Goal: Information Seeking & Learning: Learn about a topic

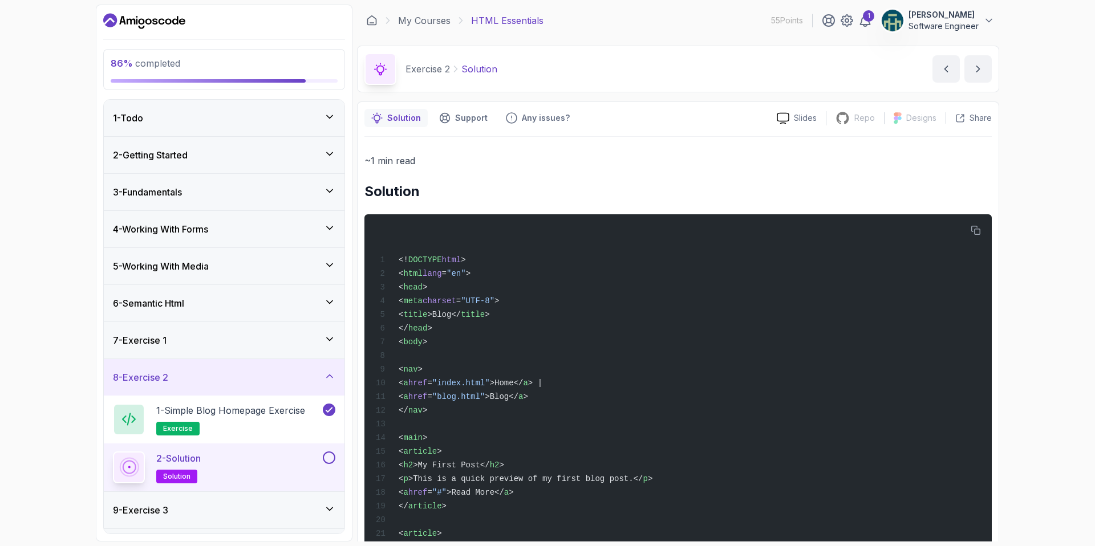
scroll to position [283, 0]
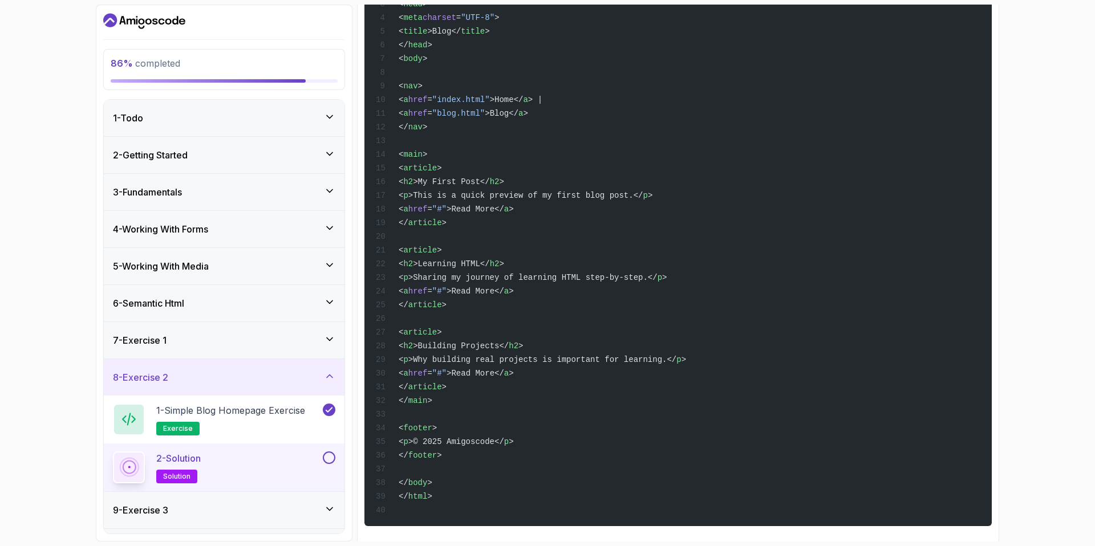
click at [1072, 232] on div "86 % completed 1 - Todo 2 - Getting Started 3 - Fundamentals 4 - Working With F…" at bounding box center [547, 273] width 1095 height 546
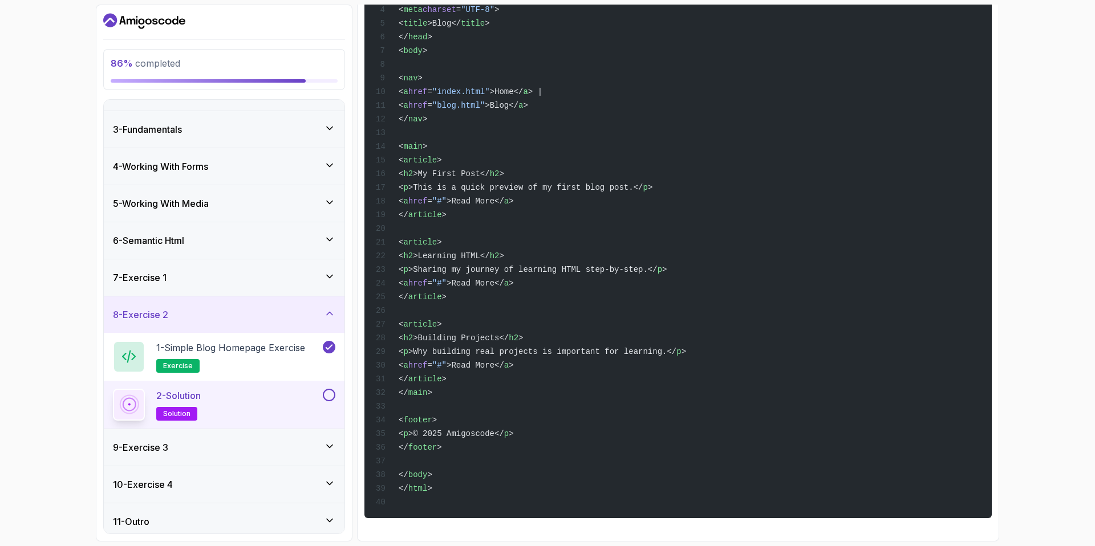
scroll to position [69, 0]
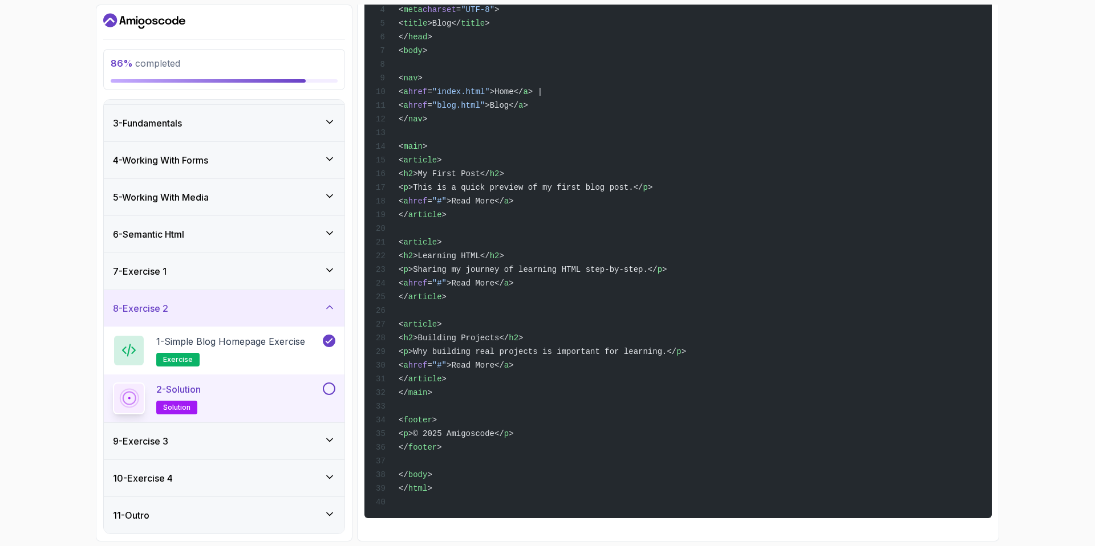
click at [328, 389] on button at bounding box center [329, 389] width 13 height 13
click at [326, 307] on icon at bounding box center [329, 307] width 11 height 11
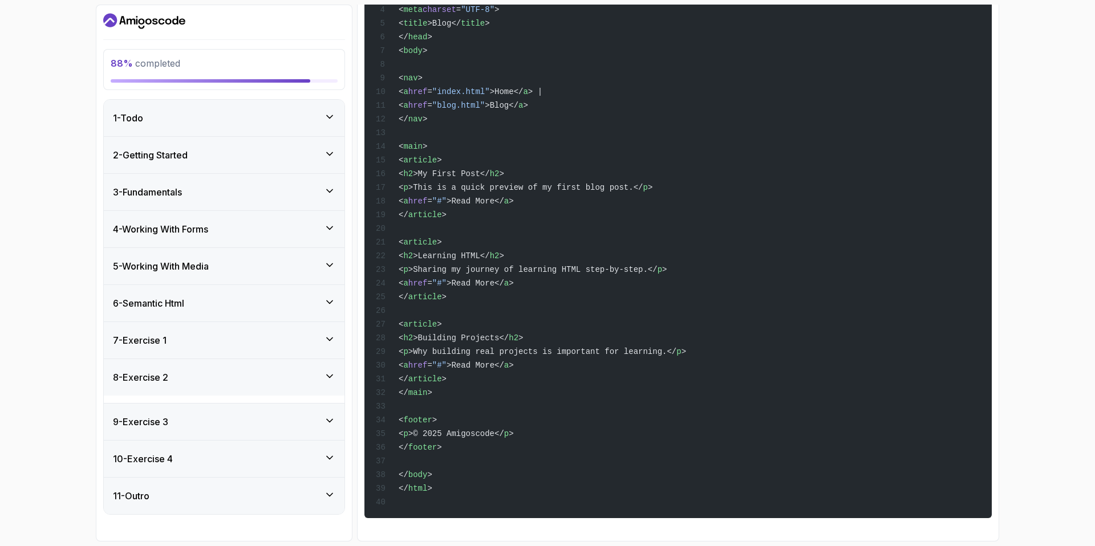
scroll to position [0, 0]
click at [314, 413] on div "9 - Exercise 3" at bounding box center [224, 415] width 222 height 14
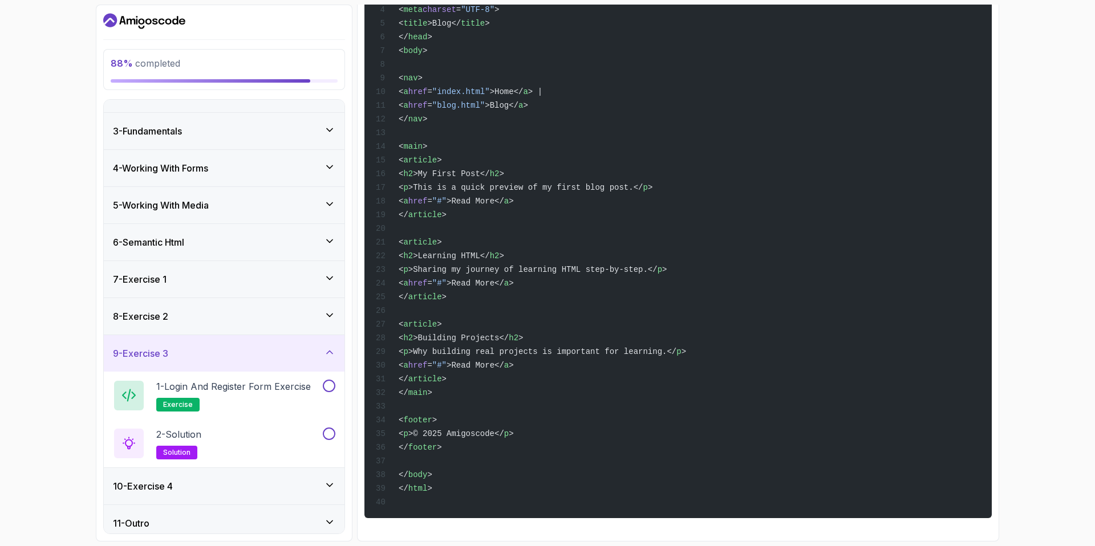
scroll to position [69, 0]
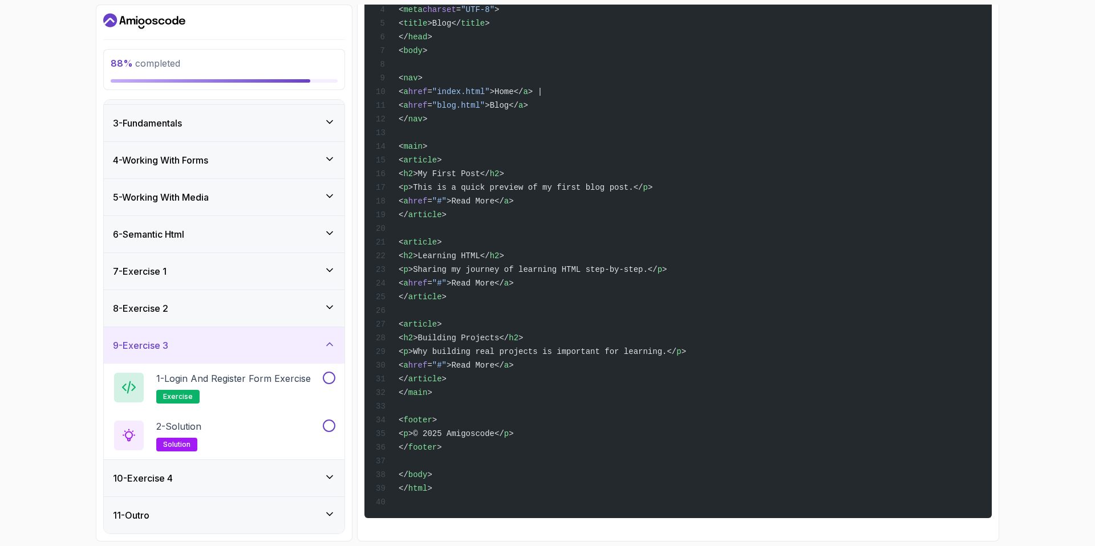
click at [309, 340] on div "9 - Exercise 3" at bounding box center [224, 346] width 222 height 14
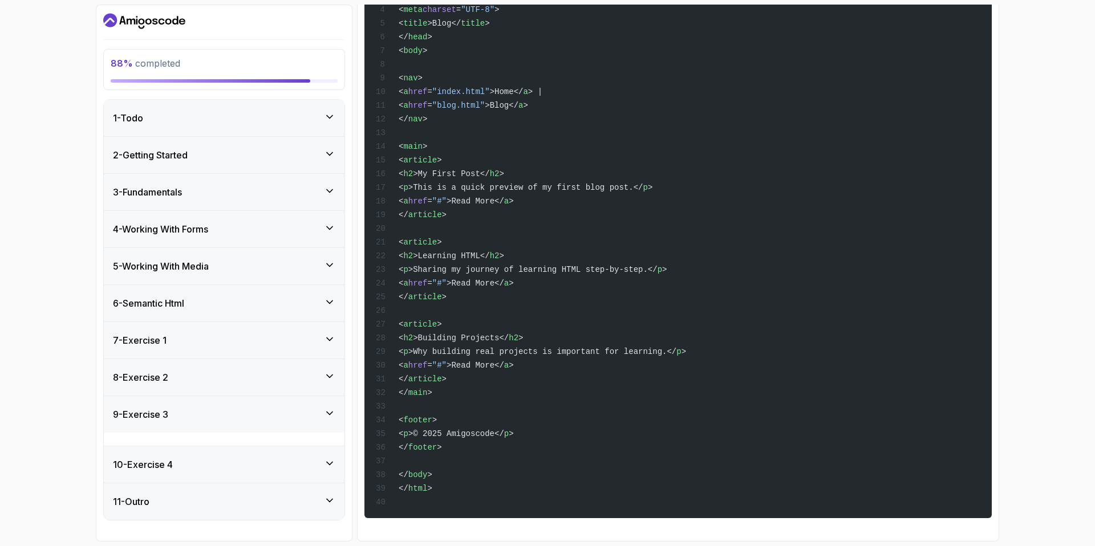
scroll to position [0, 0]
click at [295, 446] on div "10 - Exercise 4" at bounding box center [224, 452] width 222 height 14
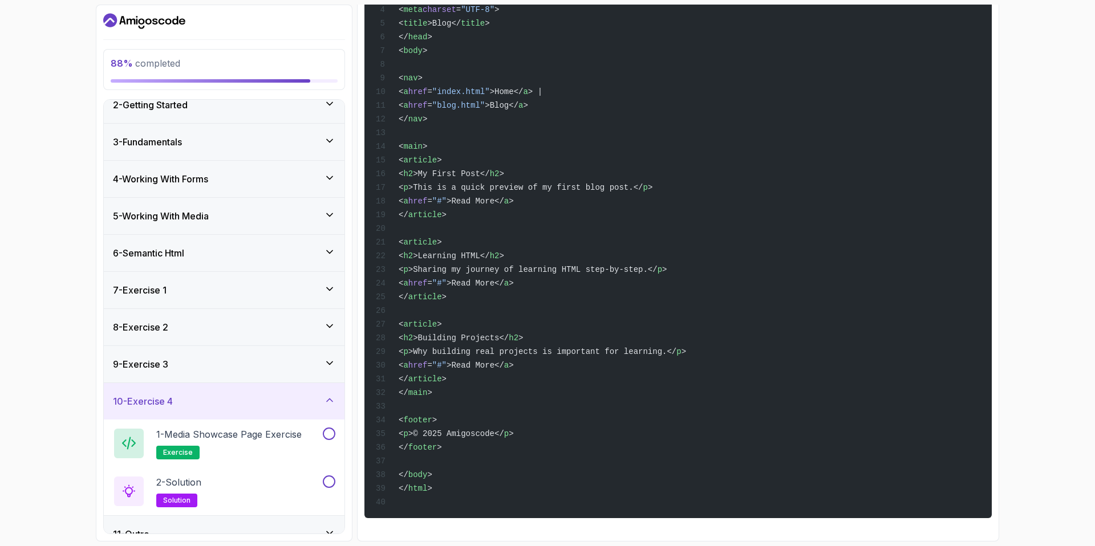
scroll to position [69, 0]
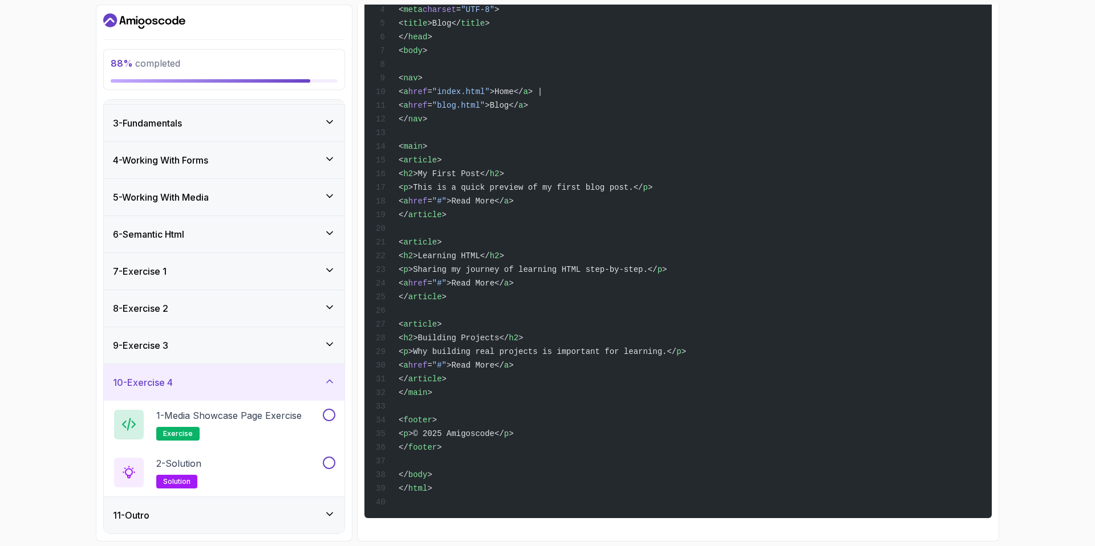
click at [307, 377] on div "10 - Exercise 4" at bounding box center [224, 383] width 222 height 14
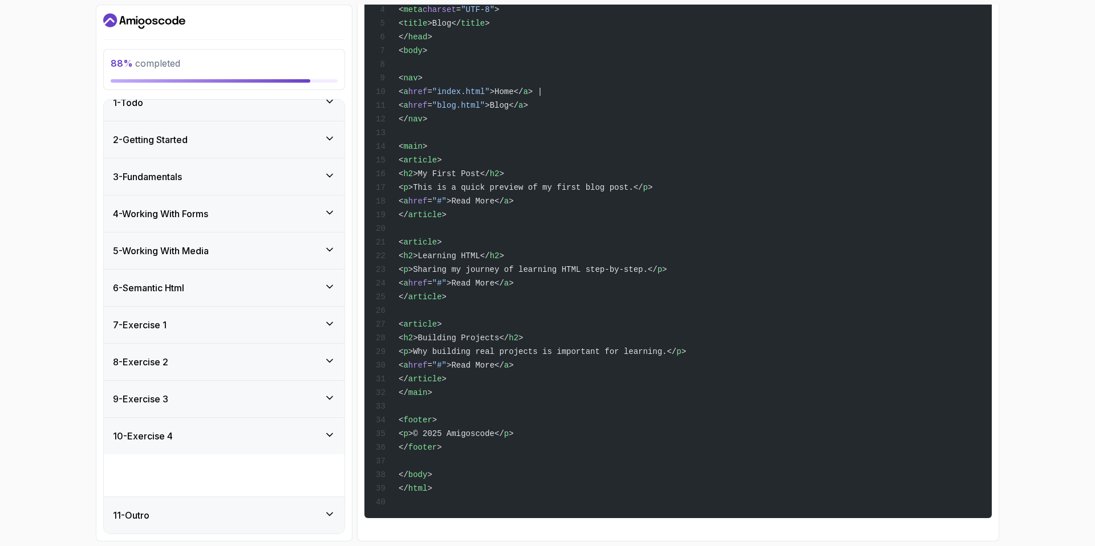
scroll to position [0, 0]
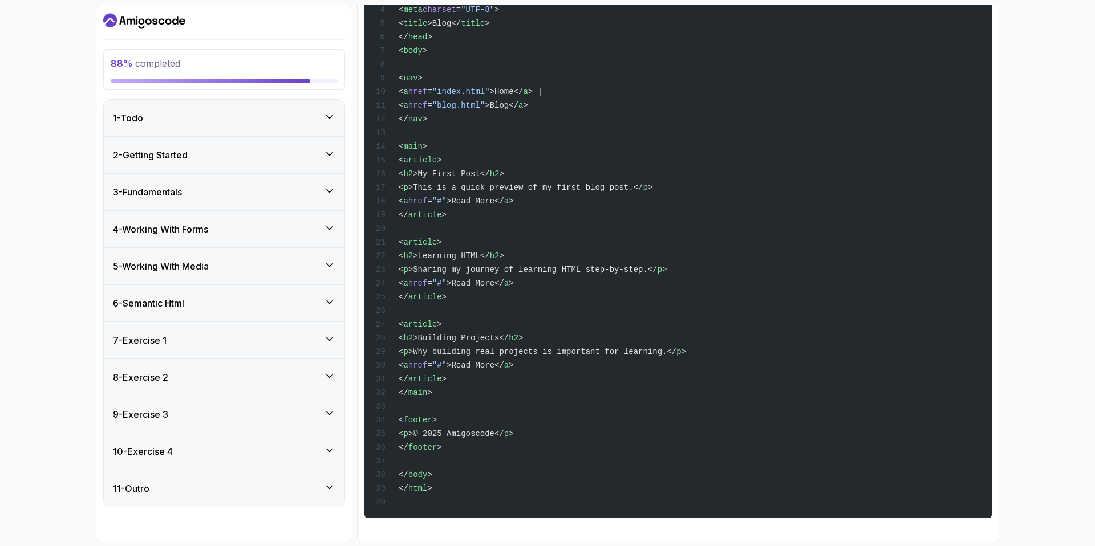
click at [261, 374] on div "8 - Exercise 2" at bounding box center [224, 378] width 222 height 14
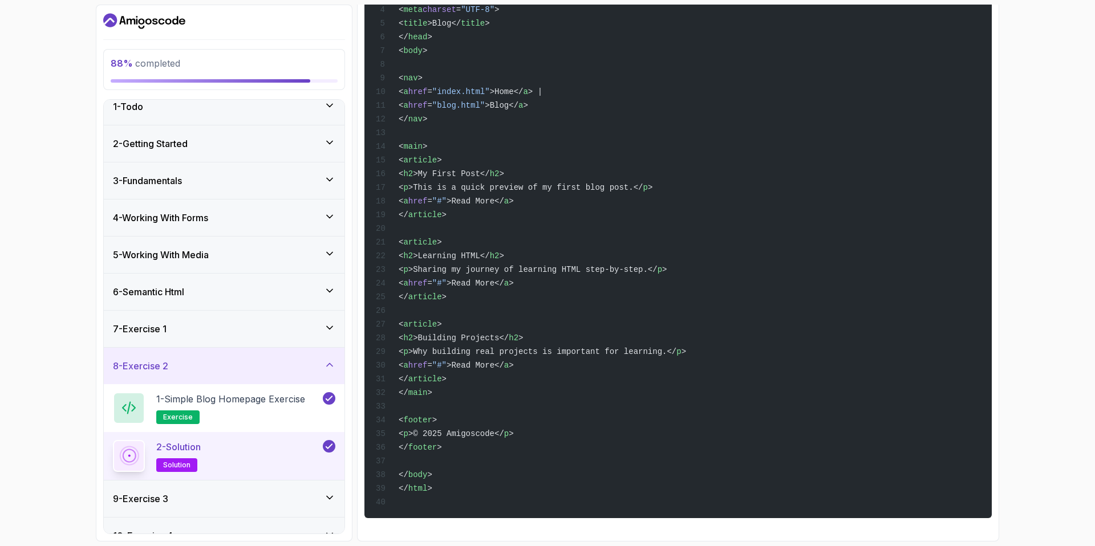
scroll to position [12, 0]
click at [273, 334] on div "7 - Exercise 1" at bounding box center [224, 329] width 222 height 14
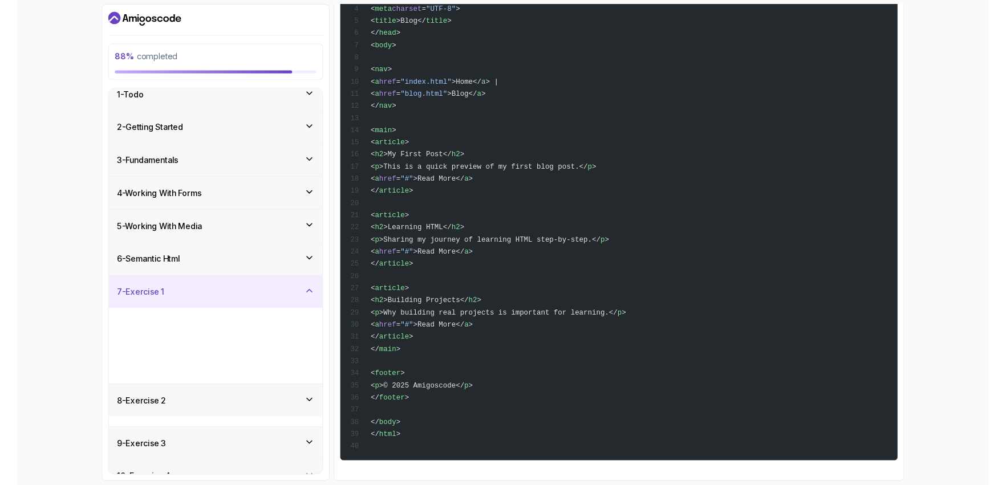
scroll to position [0, 0]
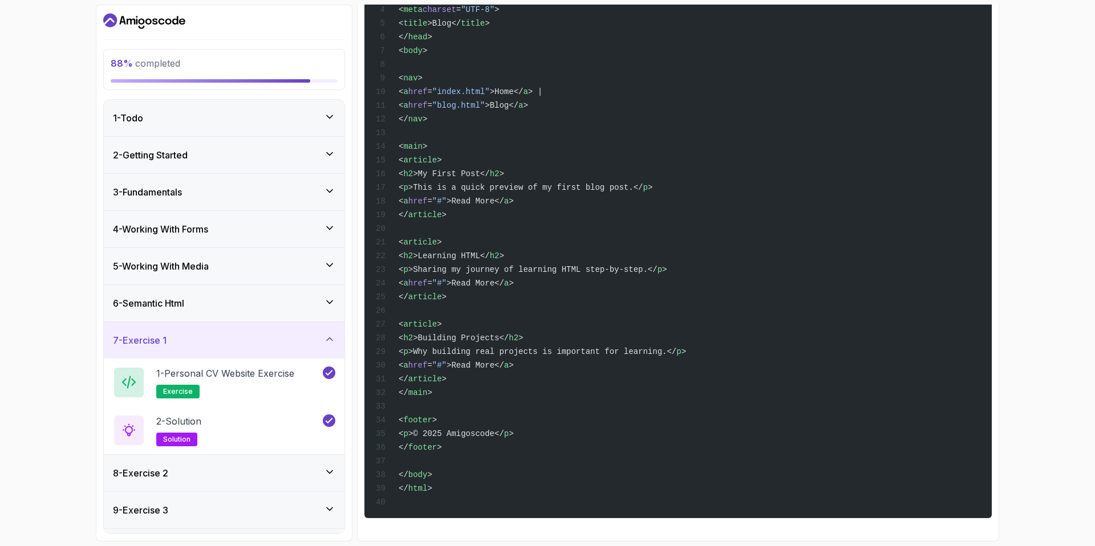
click at [273, 334] on div "7 - Exercise 1" at bounding box center [224, 341] width 222 height 14
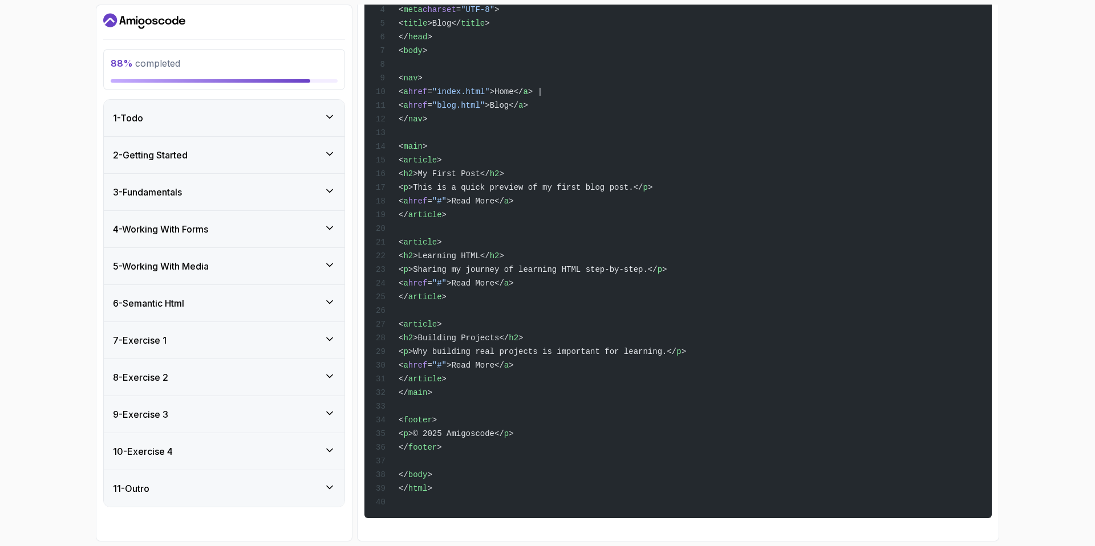
click at [291, 306] on div "6 - Semantic Html" at bounding box center [224, 304] width 222 height 14
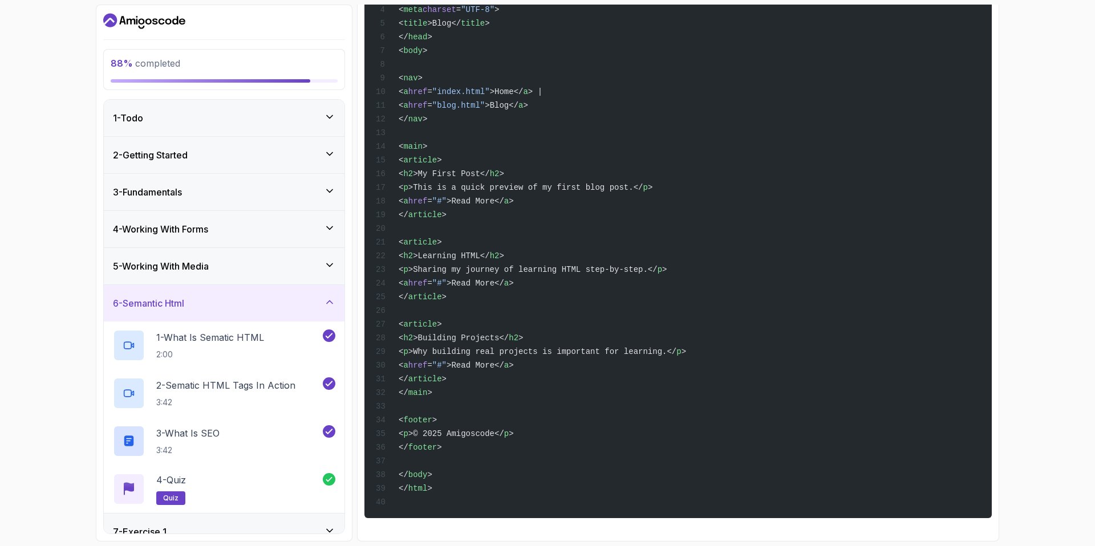
click at [321, 299] on div "6 - Semantic Html" at bounding box center [224, 304] width 222 height 14
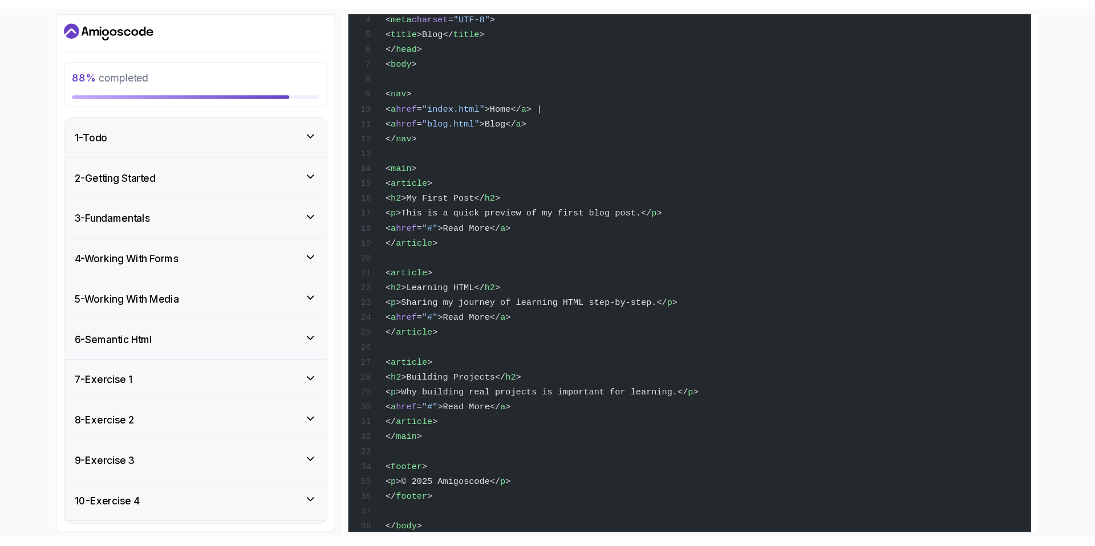
scroll to position [291, 0]
